Goal: Complete application form

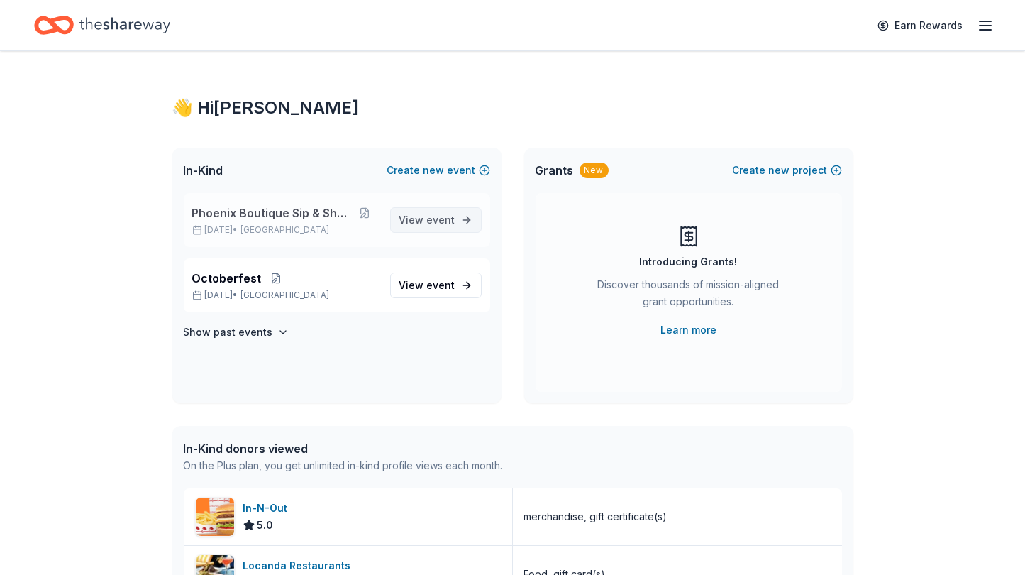
click at [449, 219] on span "event" at bounding box center [441, 220] width 28 height 12
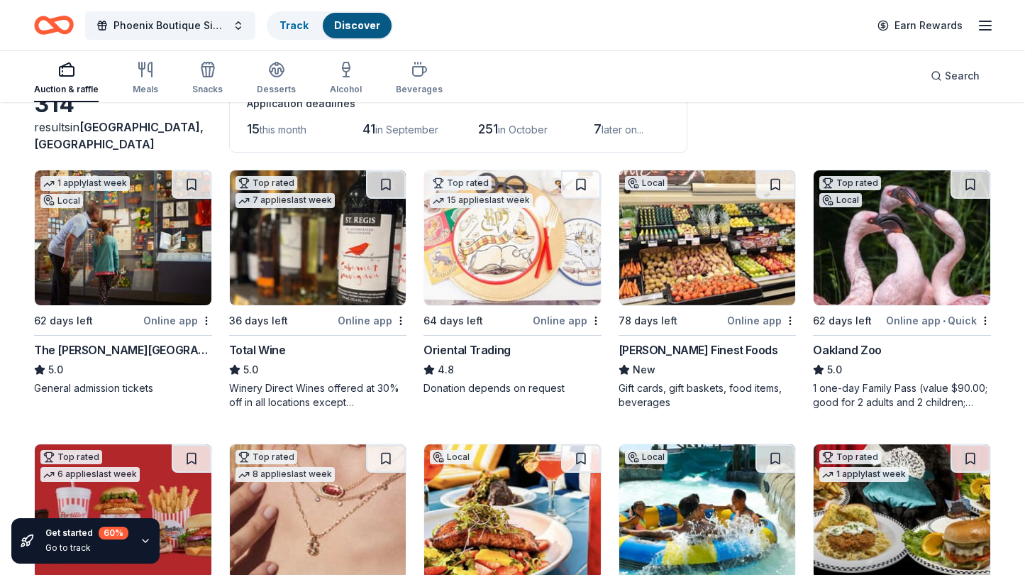
scroll to position [96, 0]
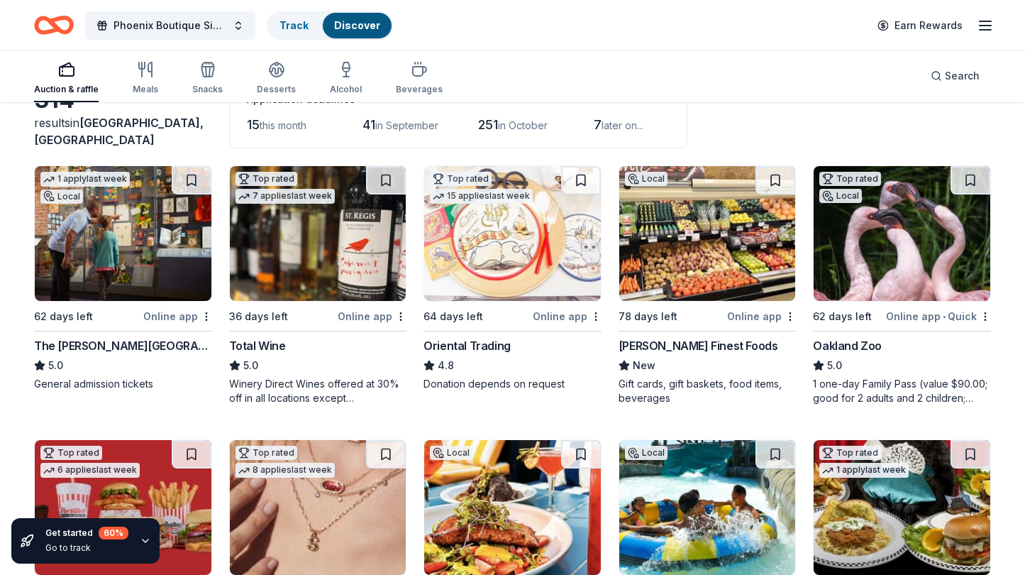
click at [512, 248] on img at bounding box center [512, 233] width 177 height 135
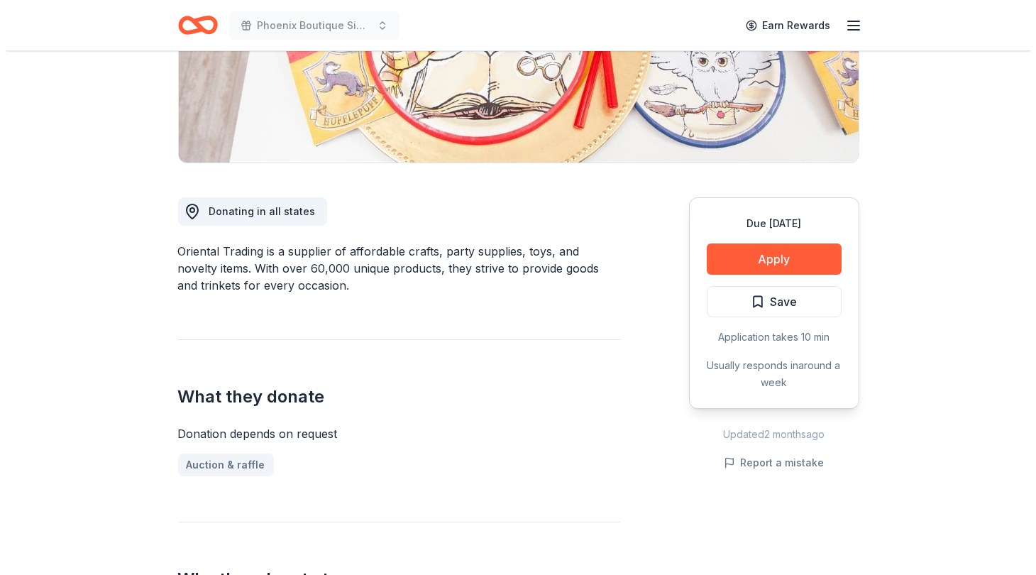
scroll to position [265, 0]
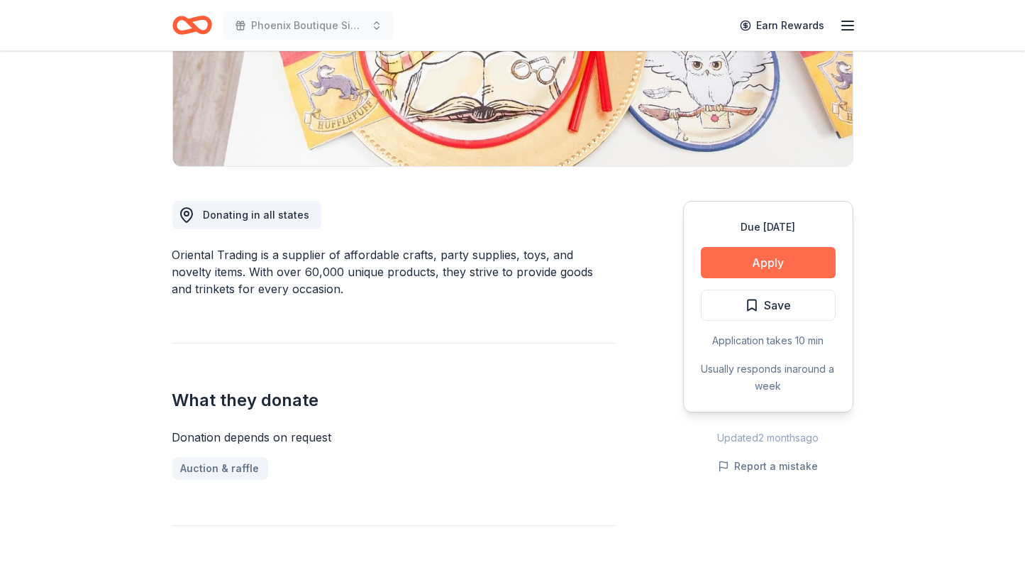
click at [770, 261] on button "Apply" at bounding box center [768, 262] width 135 height 31
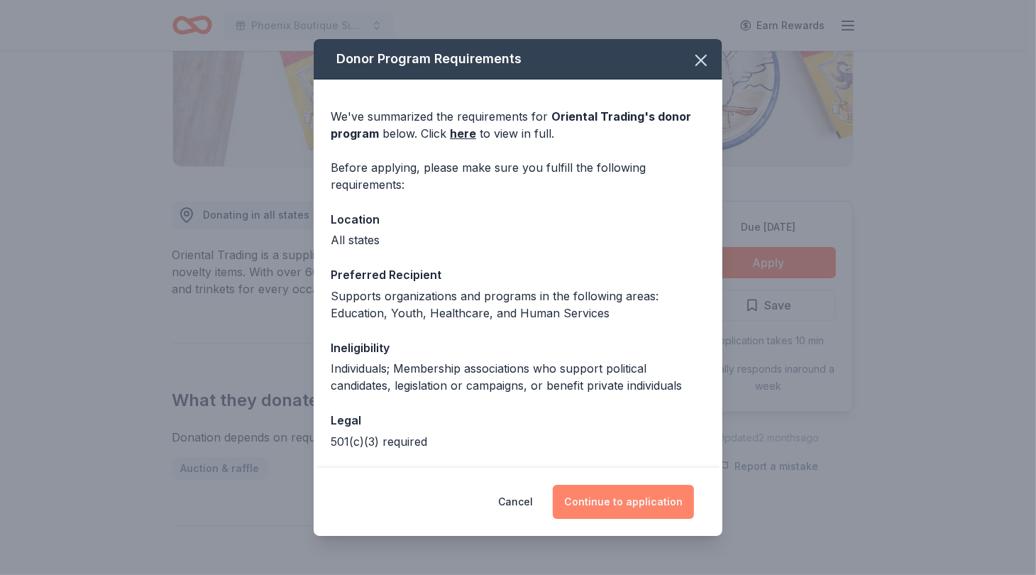
click at [619, 501] on button "Continue to application" at bounding box center [623, 502] width 141 height 34
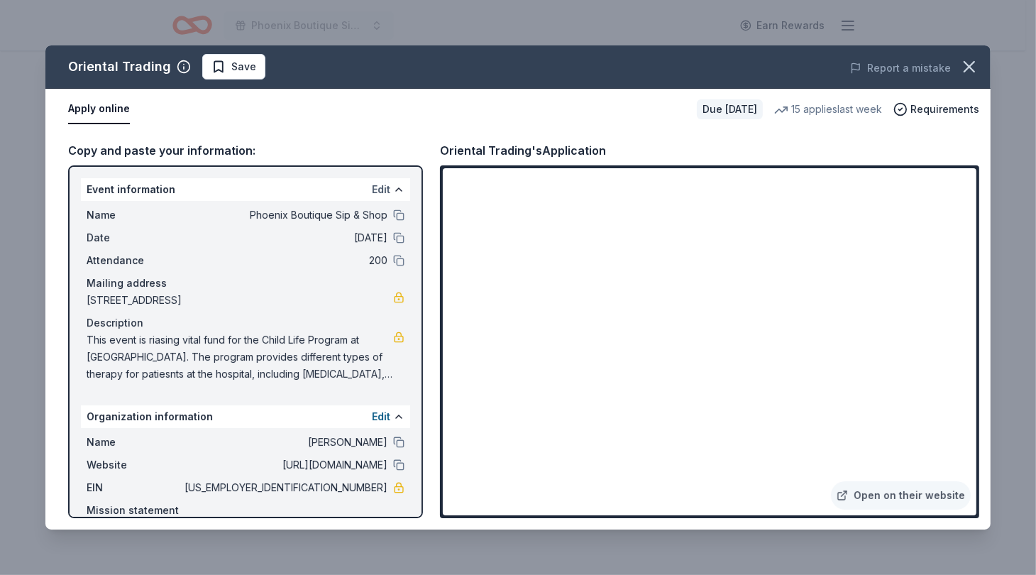
click at [372, 189] on button "Edit" at bounding box center [381, 189] width 18 height 17
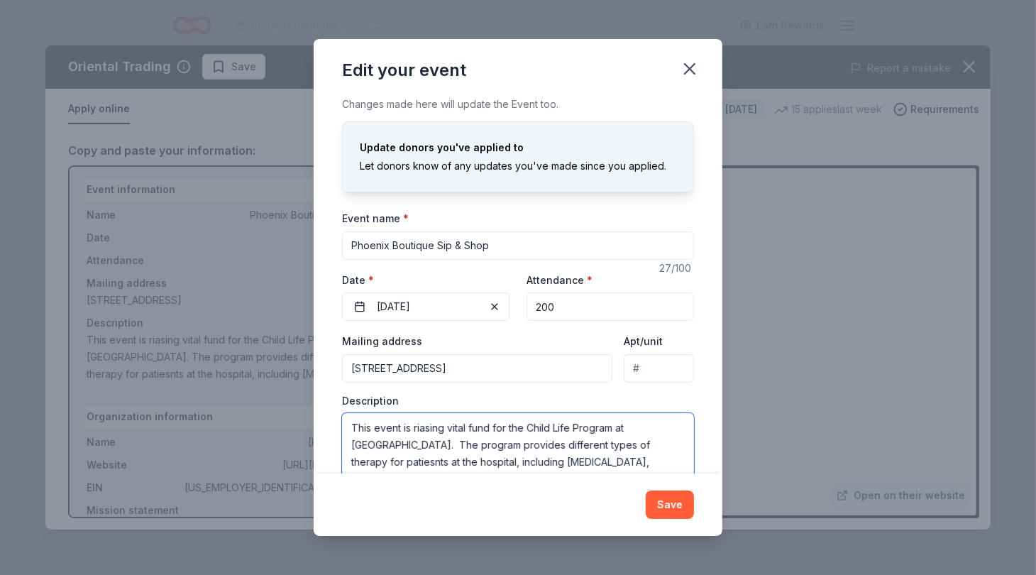
click at [424, 426] on textarea "This event is riasing vital fund for the Child Life Program at [GEOGRAPHIC_DATA…" at bounding box center [518, 445] width 352 height 64
click at [443, 426] on textarea "This event is riasing vital fund for the Child Life Program at [GEOGRAPHIC_DATA…" at bounding box center [518, 445] width 352 height 64
click at [530, 445] on textarea "This event raises vital fund for the Child Life Program at [GEOGRAPHIC_DATA]. T…" at bounding box center [518, 445] width 352 height 64
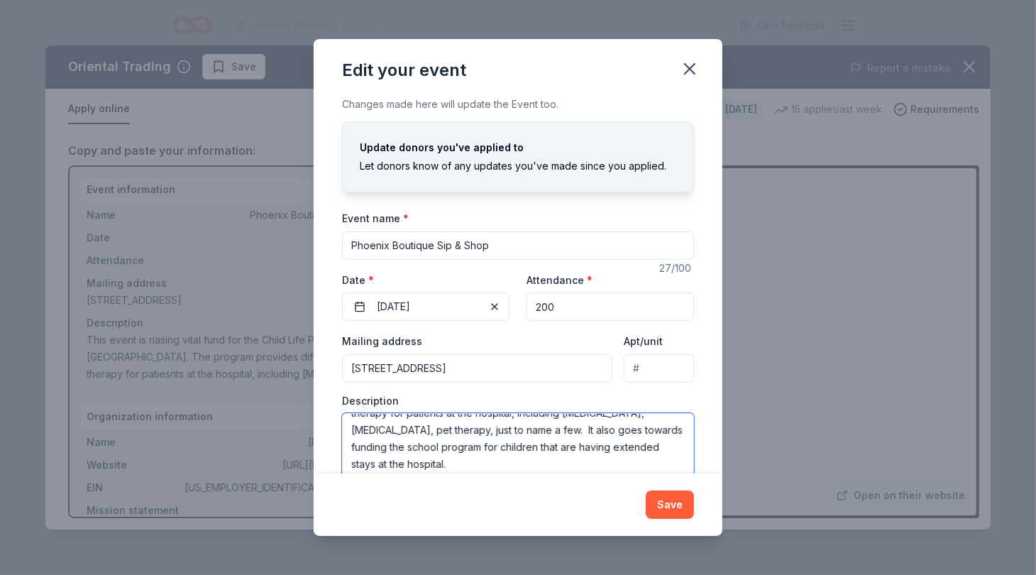
scroll to position [50, 0]
click at [475, 443] on textarea "This event raises vital fund for the Child Life Program at [GEOGRAPHIC_DATA]. T…" at bounding box center [518, 445] width 352 height 64
click at [534, 463] on textarea "This event raises vital fund for the Child Life Program at [GEOGRAPHIC_DATA]. T…" at bounding box center [518, 445] width 352 height 64
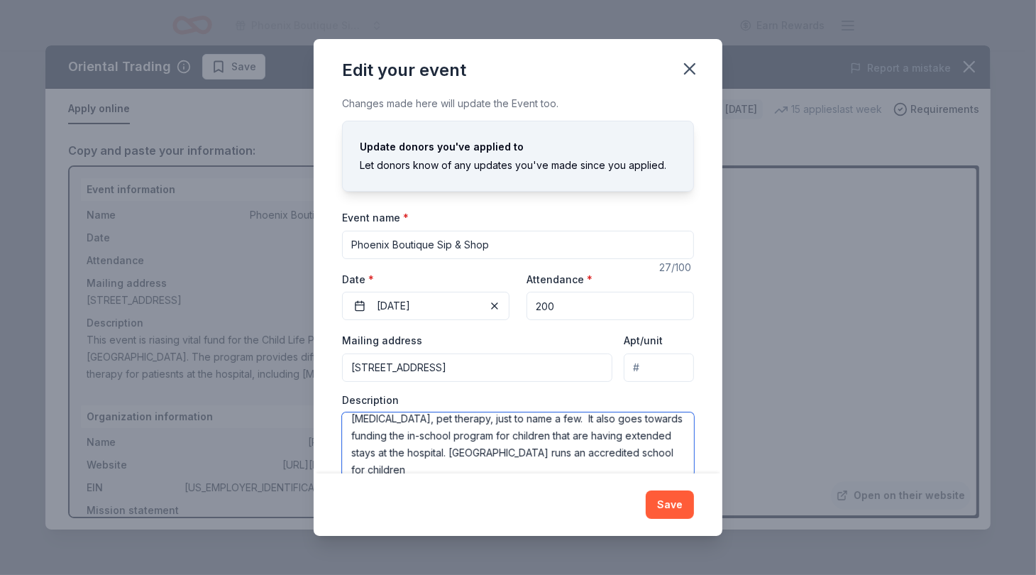
click at [475, 436] on textarea "This event raises vital fund for the Child Life Program at [GEOGRAPHIC_DATA]. T…" at bounding box center [518, 444] width 352 height 64
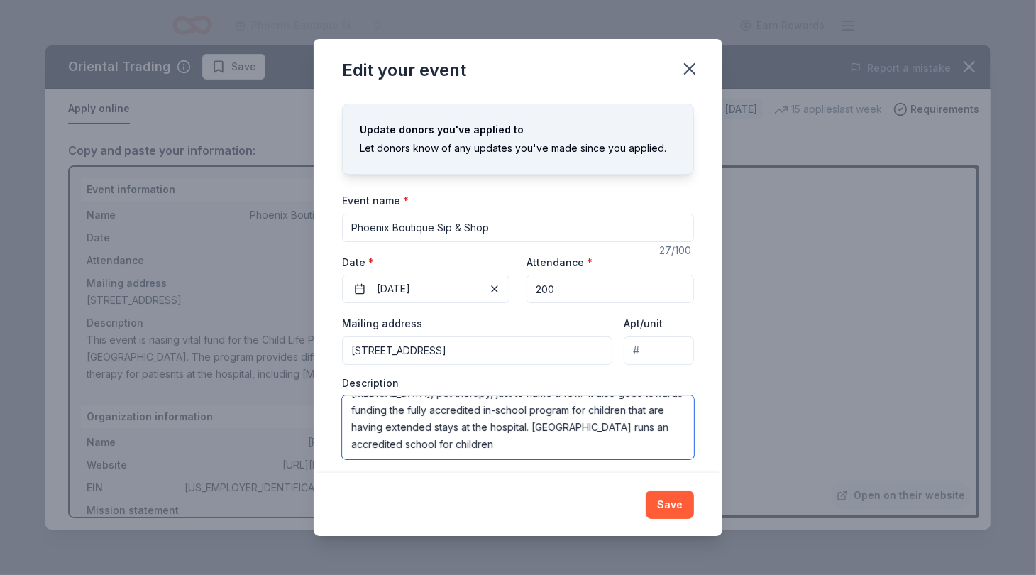
scroll to position [24, 0]
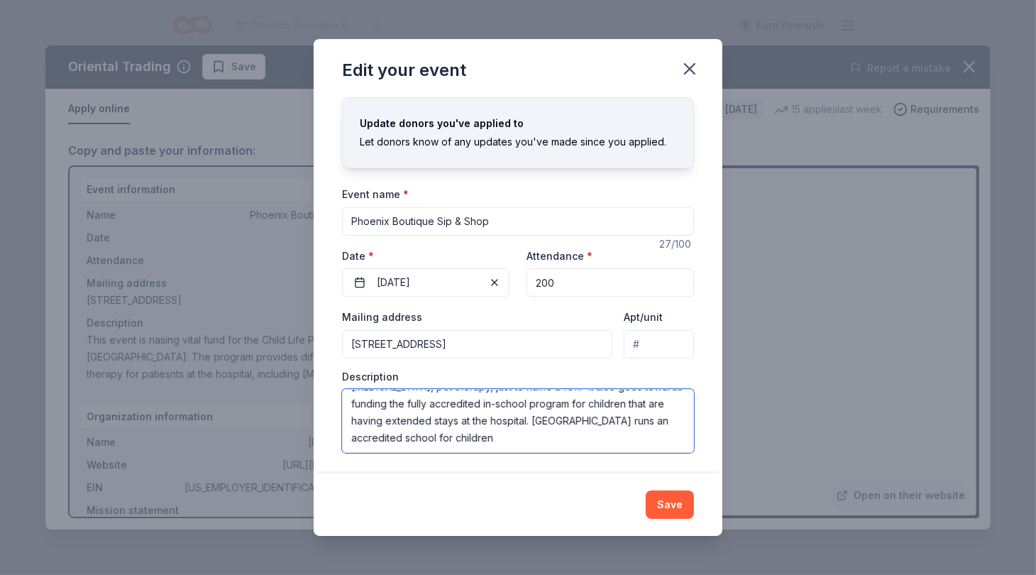
drag, startPoint x: 610, startPoint y: 448, endPoint x: 635, endPoint y: 454, distance: 25.5
click at [635, 454] on div "Changes made here will update the Event too. Update donors you've applied to Le…" at bounding box center [518, 284] width 409 height 377
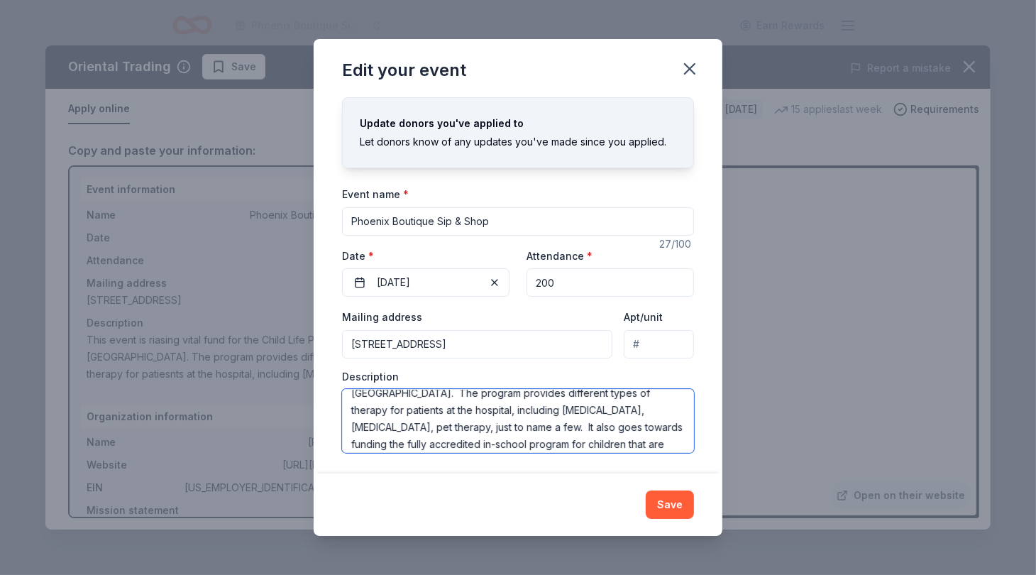
scroll to position [50, 0]
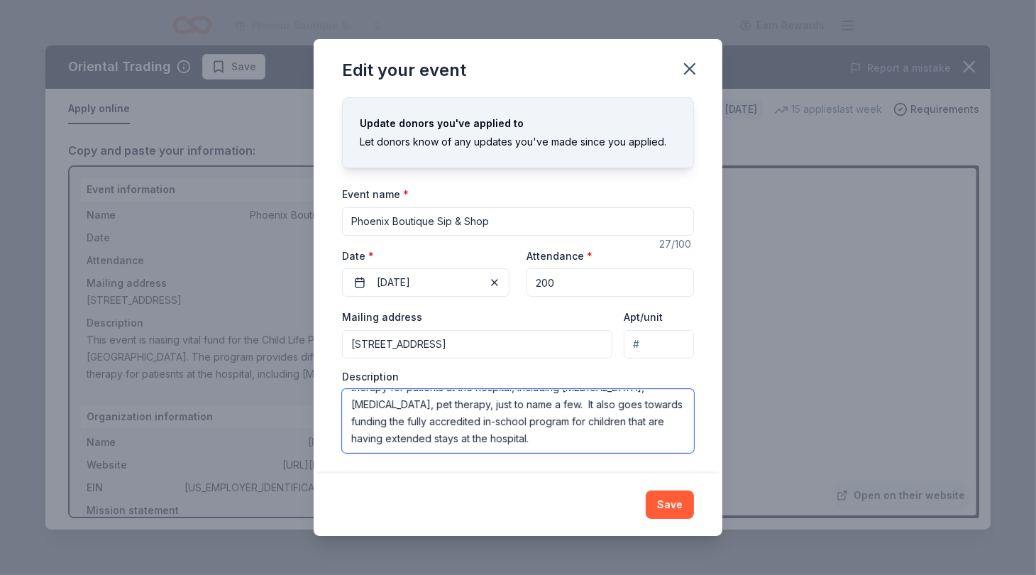
click at [471, 436] on textarea "This event raises vital fund for the Child Life Program at [GEOGRAPHIC_DATA]. T…" at bounding box center [518, 421] width 352 height 64
drag, startPoint x: 461, startPoint y: 437, endPoint x: 390, endPoint y: 440, distance: 71.0
click at [390, 440] on textarea "This event raises vital fund for the Child Life Program at [GEOGRAPHIC_DATA]. T…" at bounding box center [518, 421] width 352 height 64
click at [467, 452] on div "Changes made here will update the Event too. Update donors you've applied to Le…" at bounding box center [518, 284] width 409 height 377
click at [429, 436] on textarea "This event raises vital fund for the Child Life Program at [GEOGRAPHIC_DATA]. T…" at bounding box center [518, 421] width 352 height 64
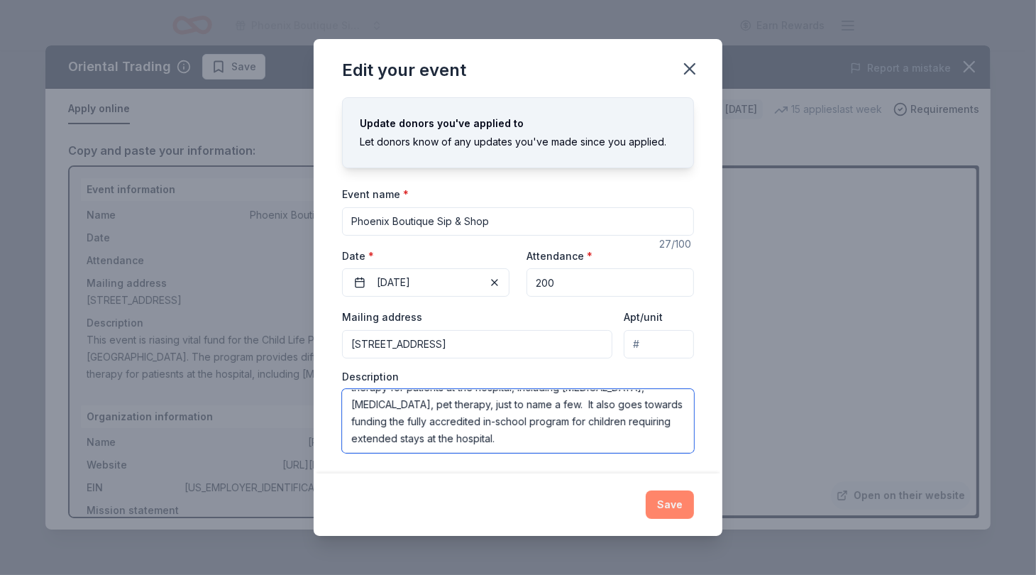
type textarea "This event raises vital fund for the Child Life Program at [GEOGRAPHIC_DATA]. T…"
click at [675, 504] on button "Save" at bounding box center [670, 504] width 48 height 28
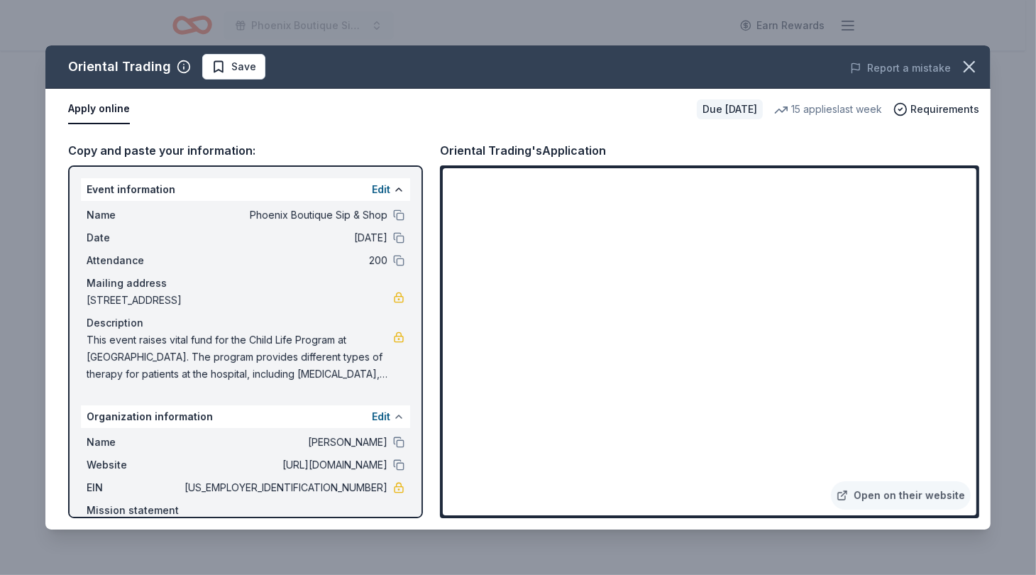
click at [393, 418] on button at bounding box center [398, 416] width 11 height 11
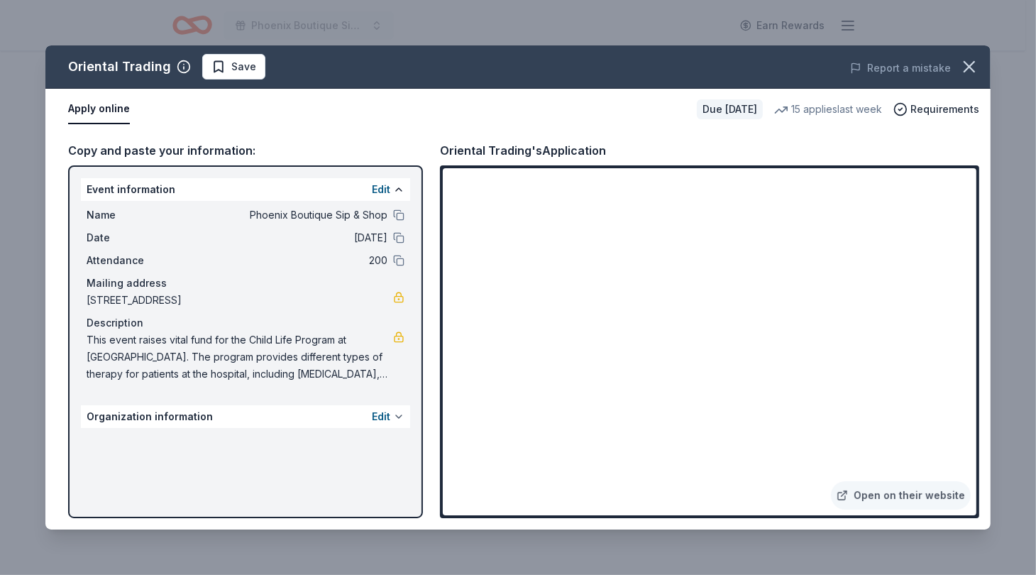
click at [398, 417] on button at bounding box center [398, 416] width 11 height 11
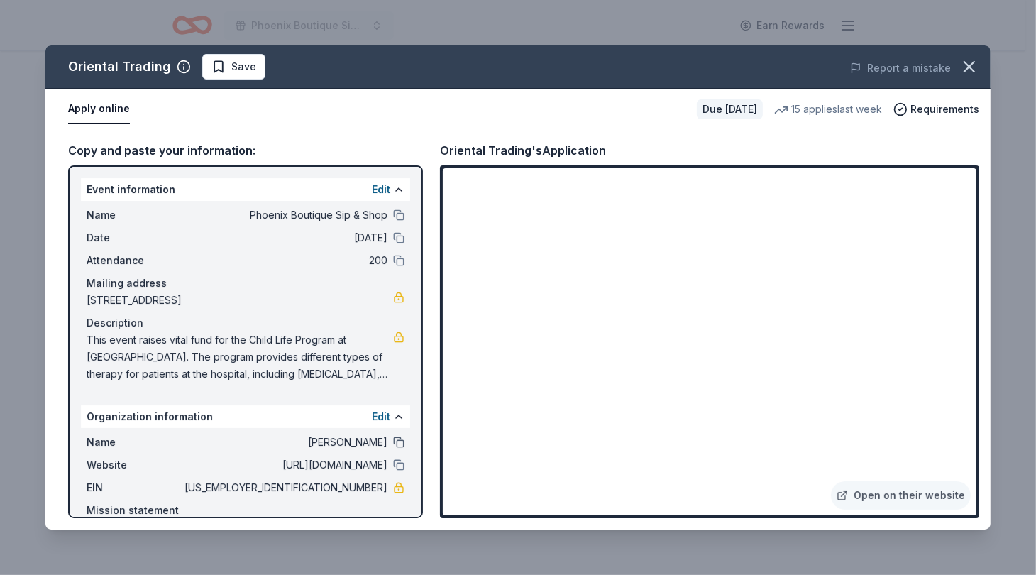
click at [393, 442] on button at bounding box center [398, 441] width 11 height 11
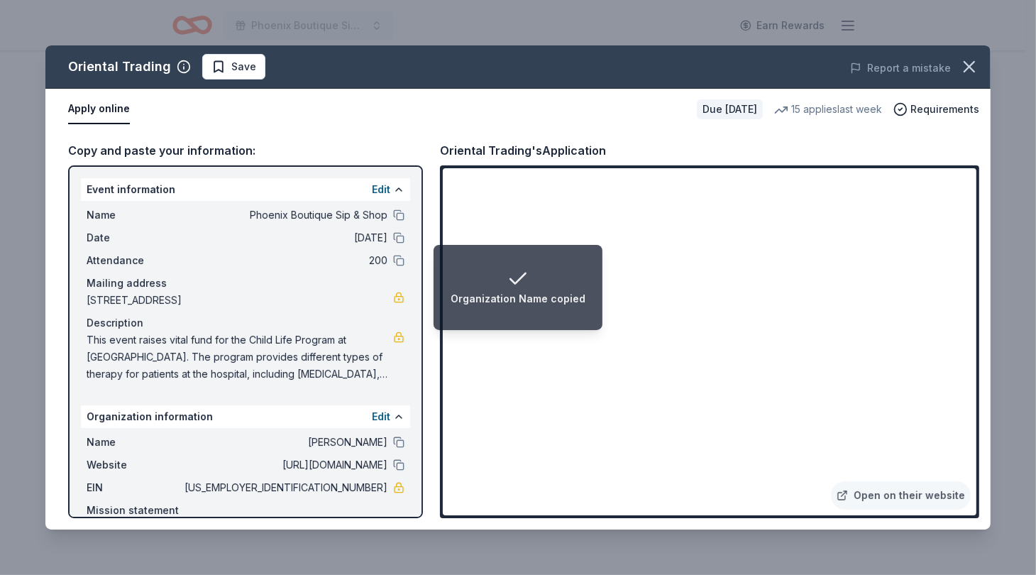
click at [348, 440] on span "[PERSON_NAME]" at bounding box center [285, 442] width 206 height 17
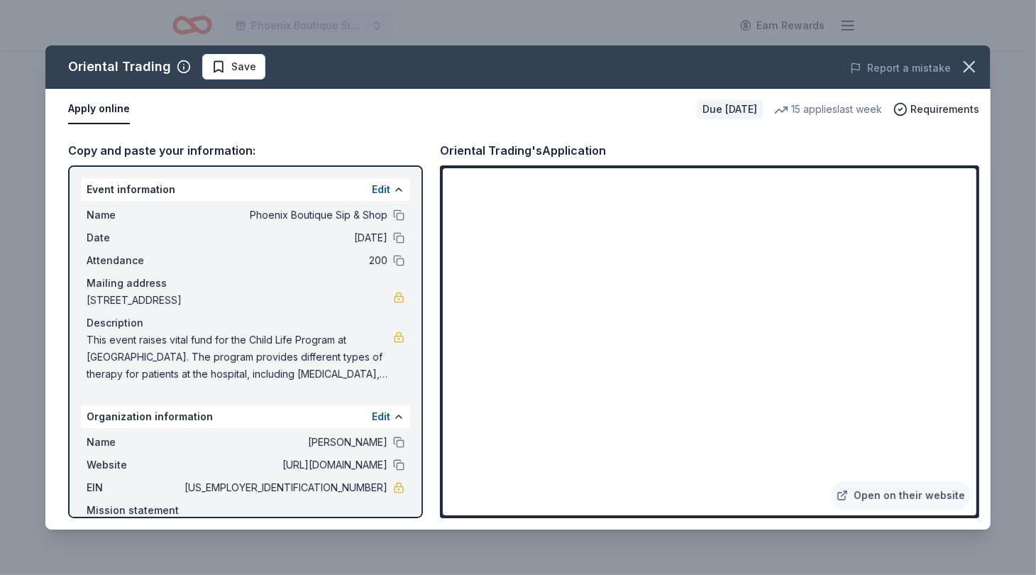
click at [348, 440] on span "[PERSON_NAME]" at bounding box center [285, 442] width 206 height 17
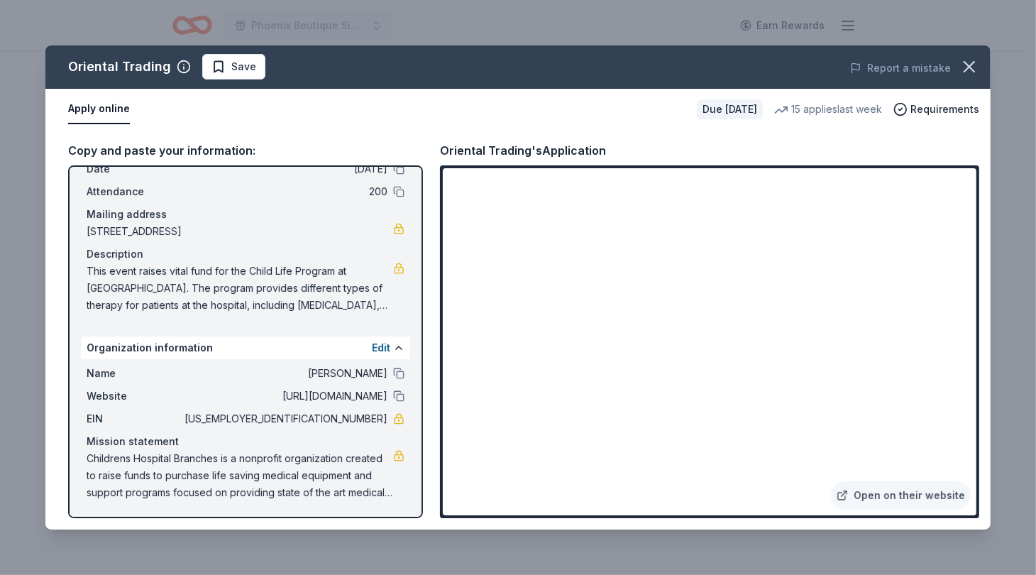
scroll to position [38, 0]
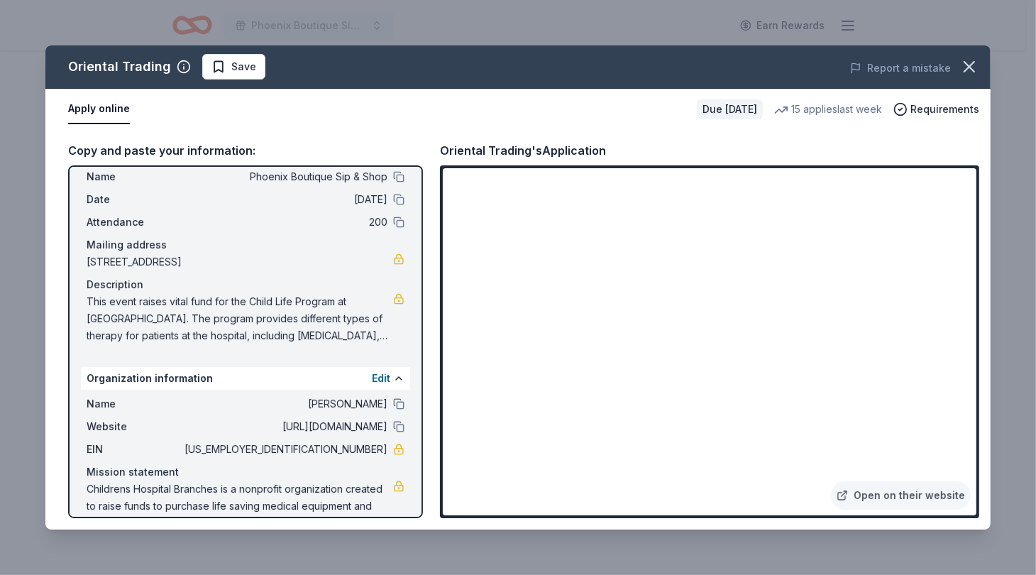
click at [360, 401] on span "[PERSON_NAME]" at bounding box center [285, 403] width 206 height 17
